Goal: Navigation & Orientation: Go to known website

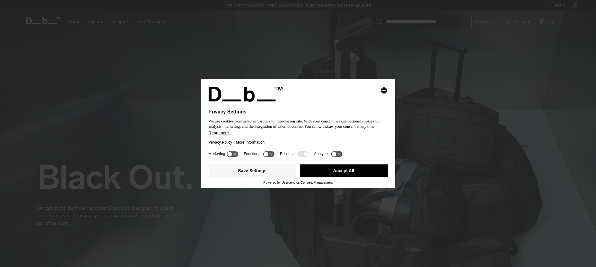
click at [345, 170] on button "Accept All" at bounding box center [344, 170] width 88 height 12
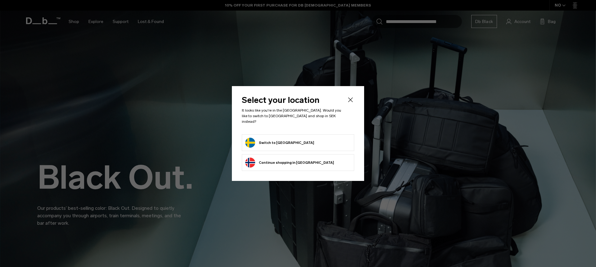
click at [305, 139] on form "Switch to [GEOGRAPHIC_DATA]" at bounding box center [298, 143] width 106 height 10
click at [305, 144] on form "Switch to [GEOGRAPHIC_DATA]" at bounding box center [298, 143] width 106 height 10
click at [347, 101] on icon "Close" at bounding box center [350, 99] width 7 height 7
